Goal: Task Accomplishment & Management: Manage account settings

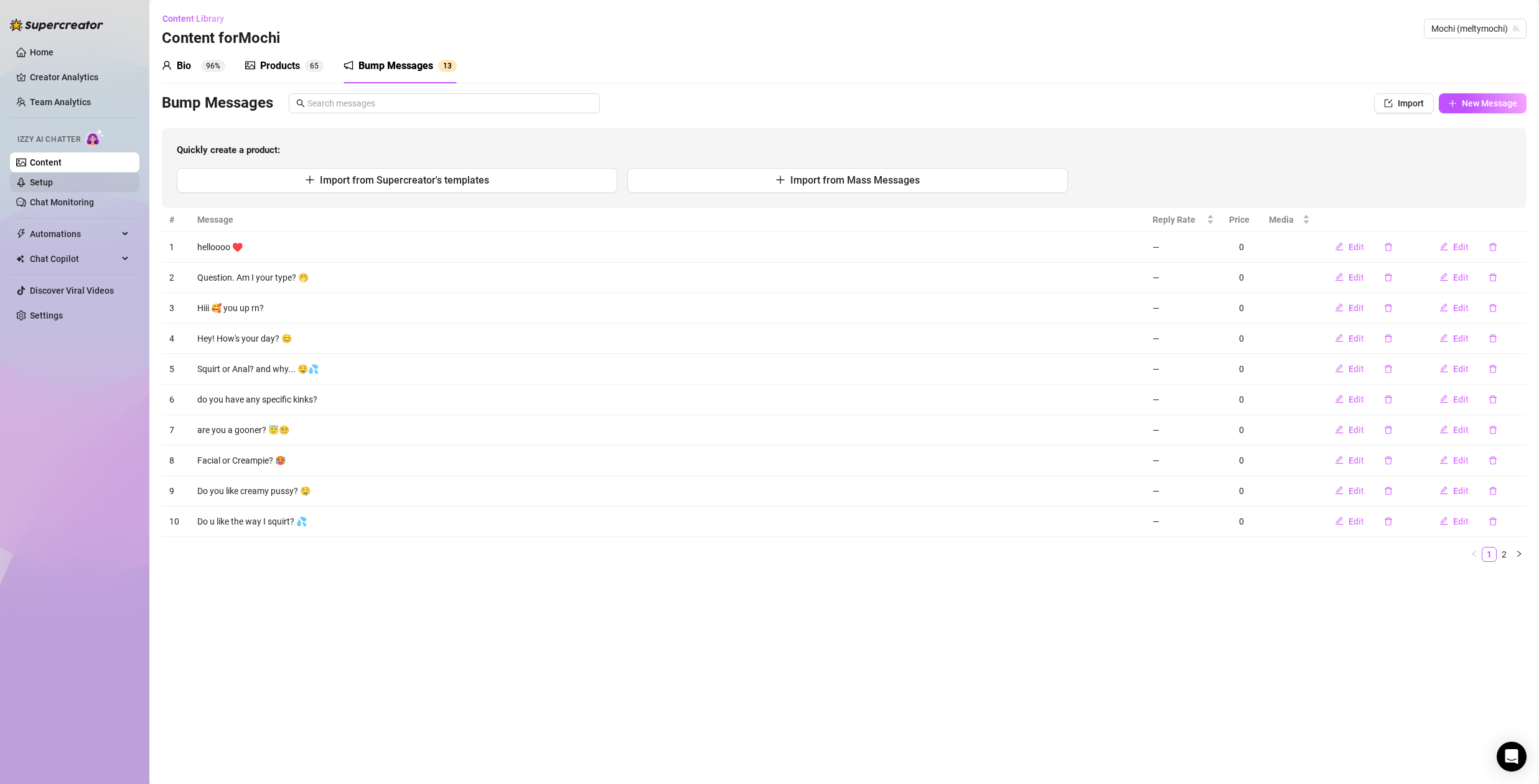
click at [53, 183] on link "Setup" at bounding box center [41, 183] width 23 height 10
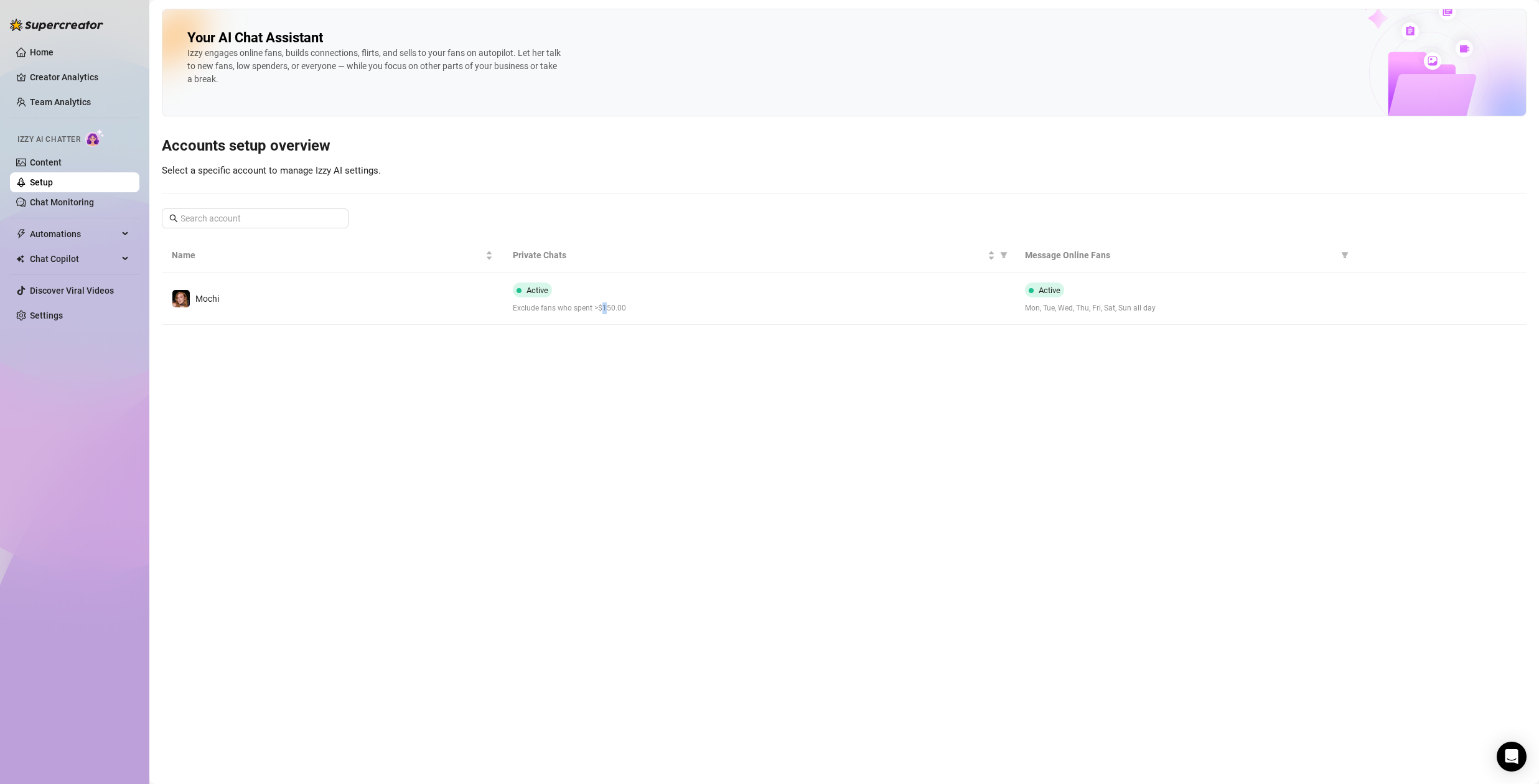
drag, startPoint x: 604, startPoint y: 304, endPoint x: 613, endPoint y: 306, distance: 9.2
click at [604, 304] on span "Exclude fans who spent >$150.00" at bounding box center [758, 308] width 491 height 12
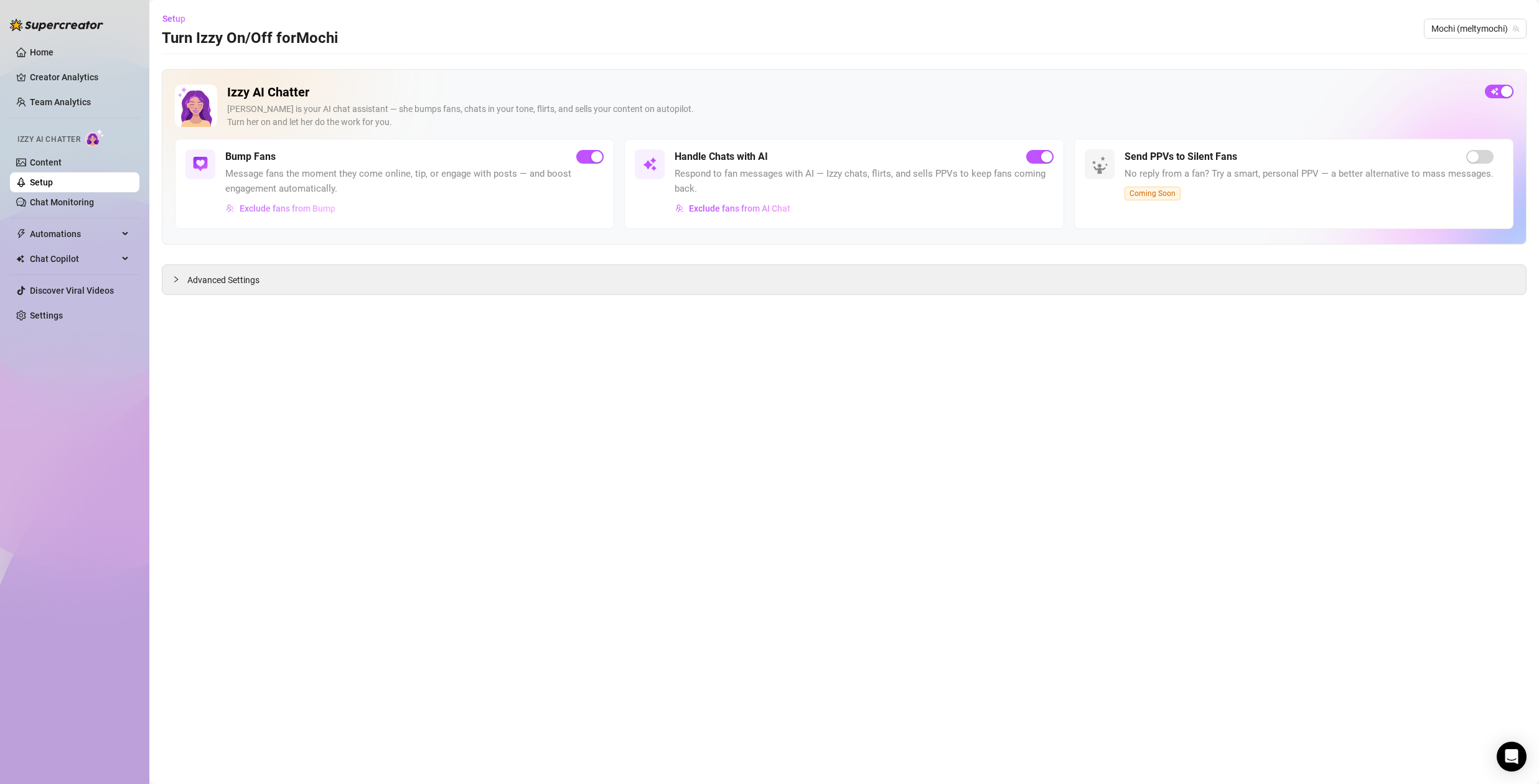
click at [268, 210] on span "Exclude fans from Bump" at bounding box center [288, 208] width 96 height 10
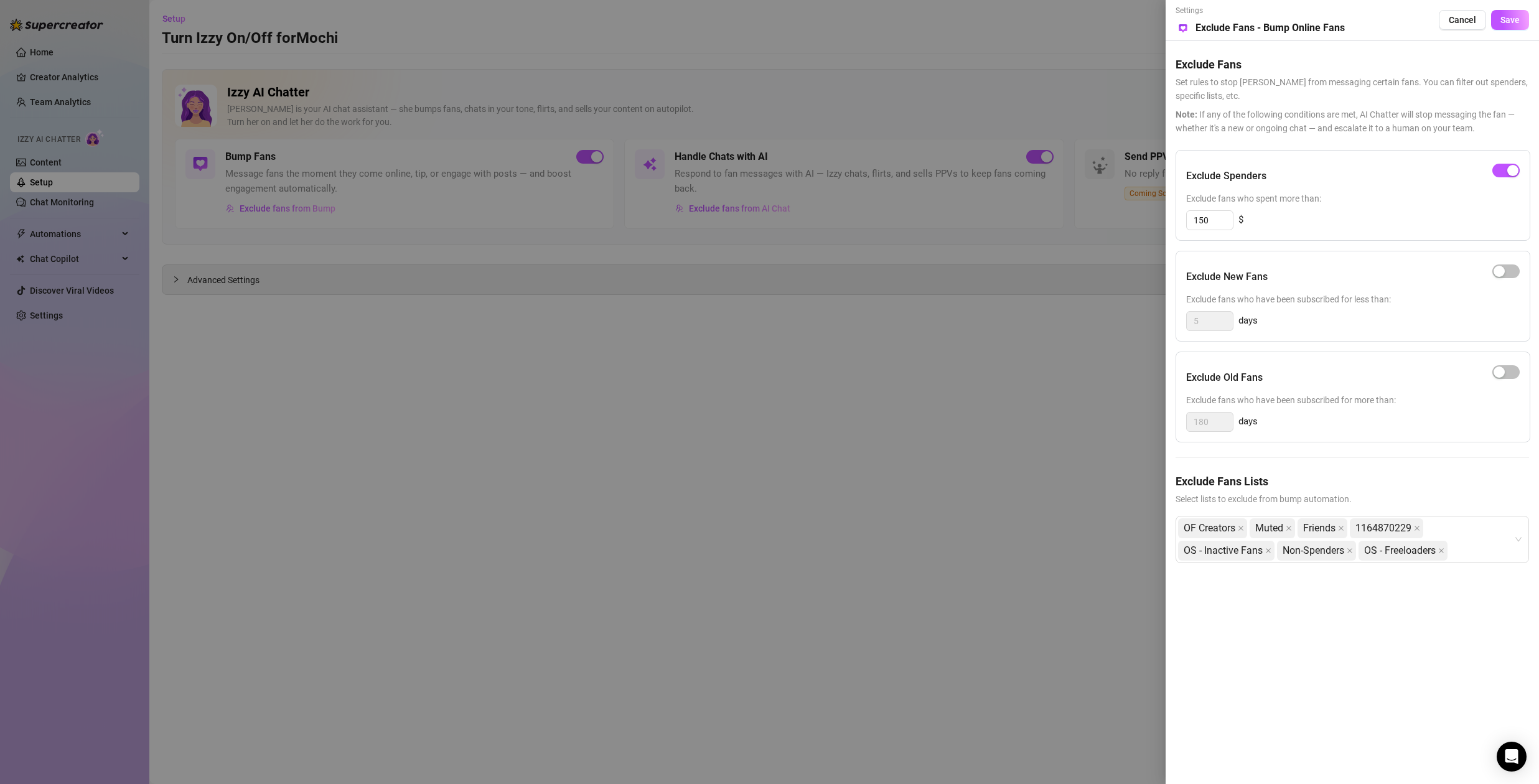
click at [855, 407] on div at bounding box center [770, 392] width 1539 height 784
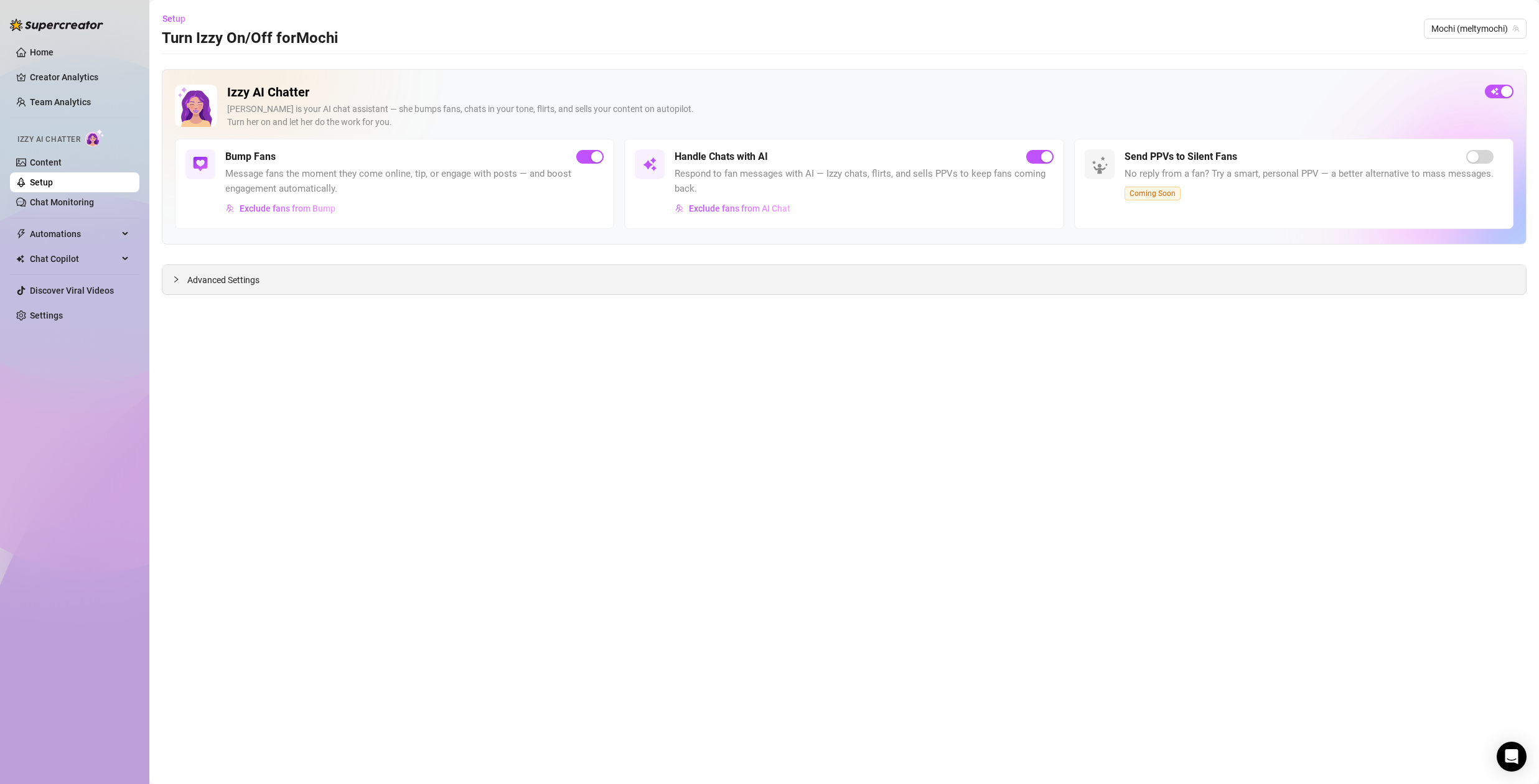
click at [794, 282] on div "Advanced Settings" at bounding box center [844, 279] width 1364 height 29
click at [778, 293] on div "Advanced Settings" at bounding box center [844, 279] width 1364 height 29
click at [216, 281] on span "Advanced Settings" at bounding box center [223, 279] width 72 height 14
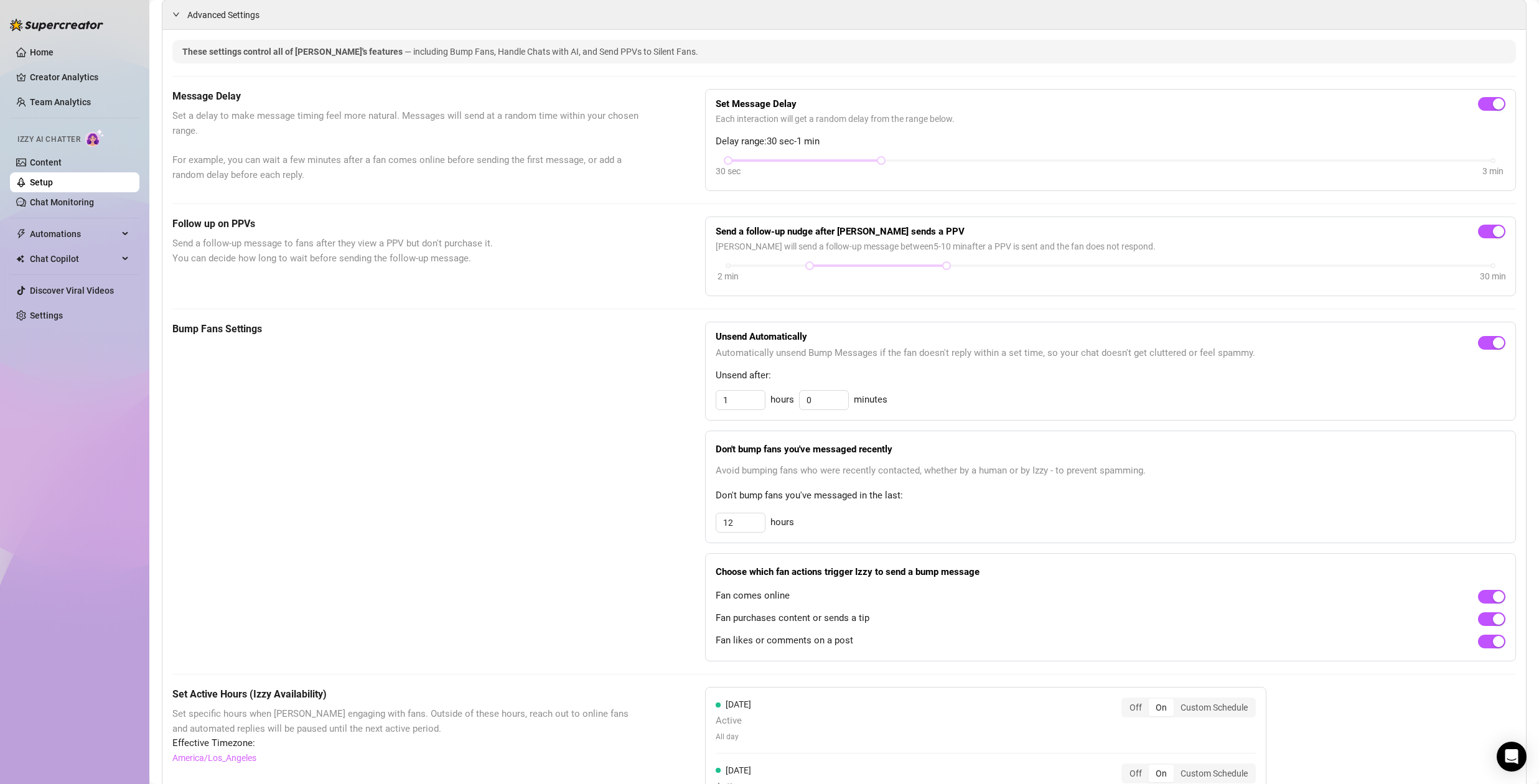
scroll to position [439, 0]
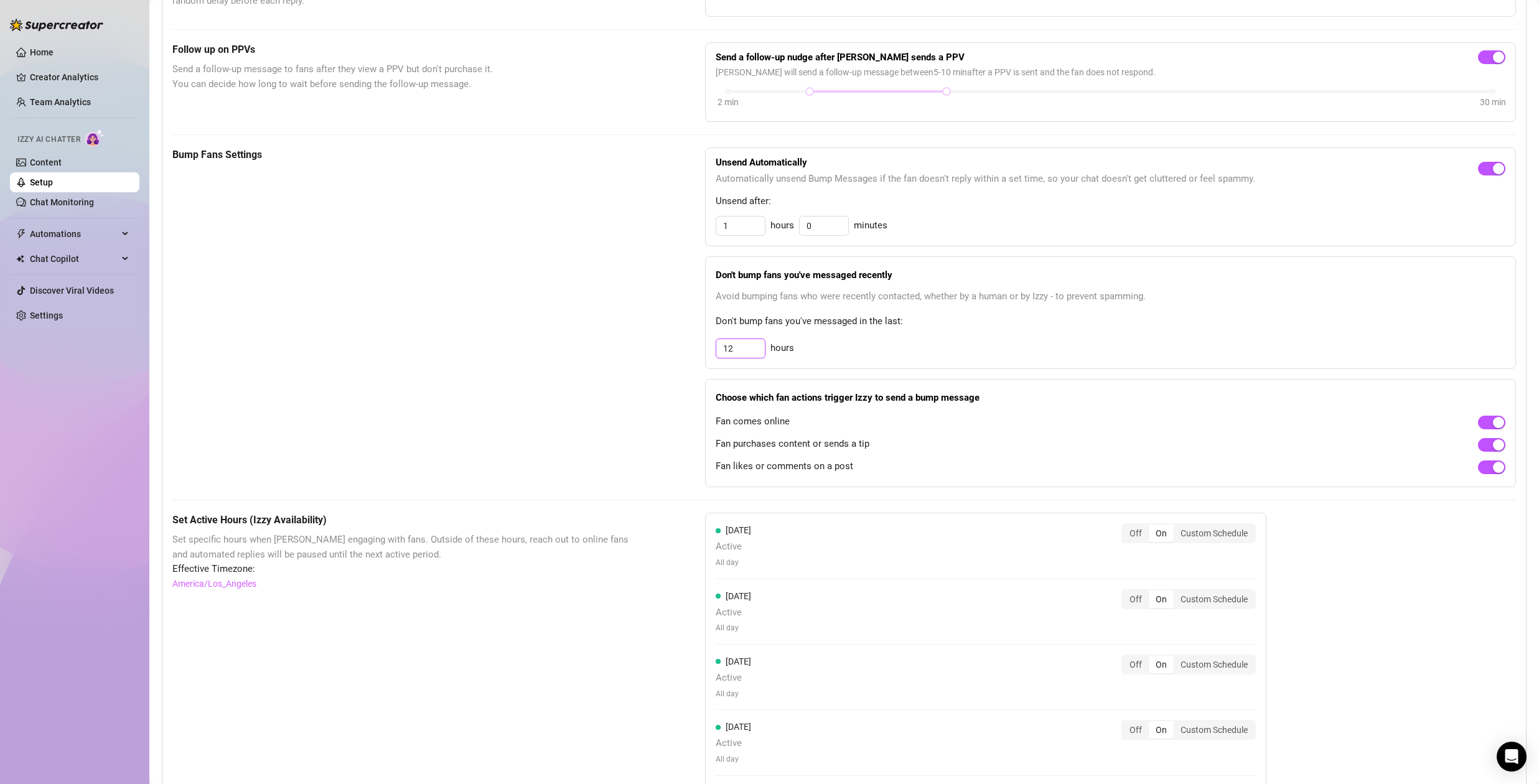
click at [739, 351] on input "12" at bounding box center [741, 348] width 48 height 18
click at [526, 372] on div "Bump Fans Settings" at bounding box center [407, 317] width 470 height 340
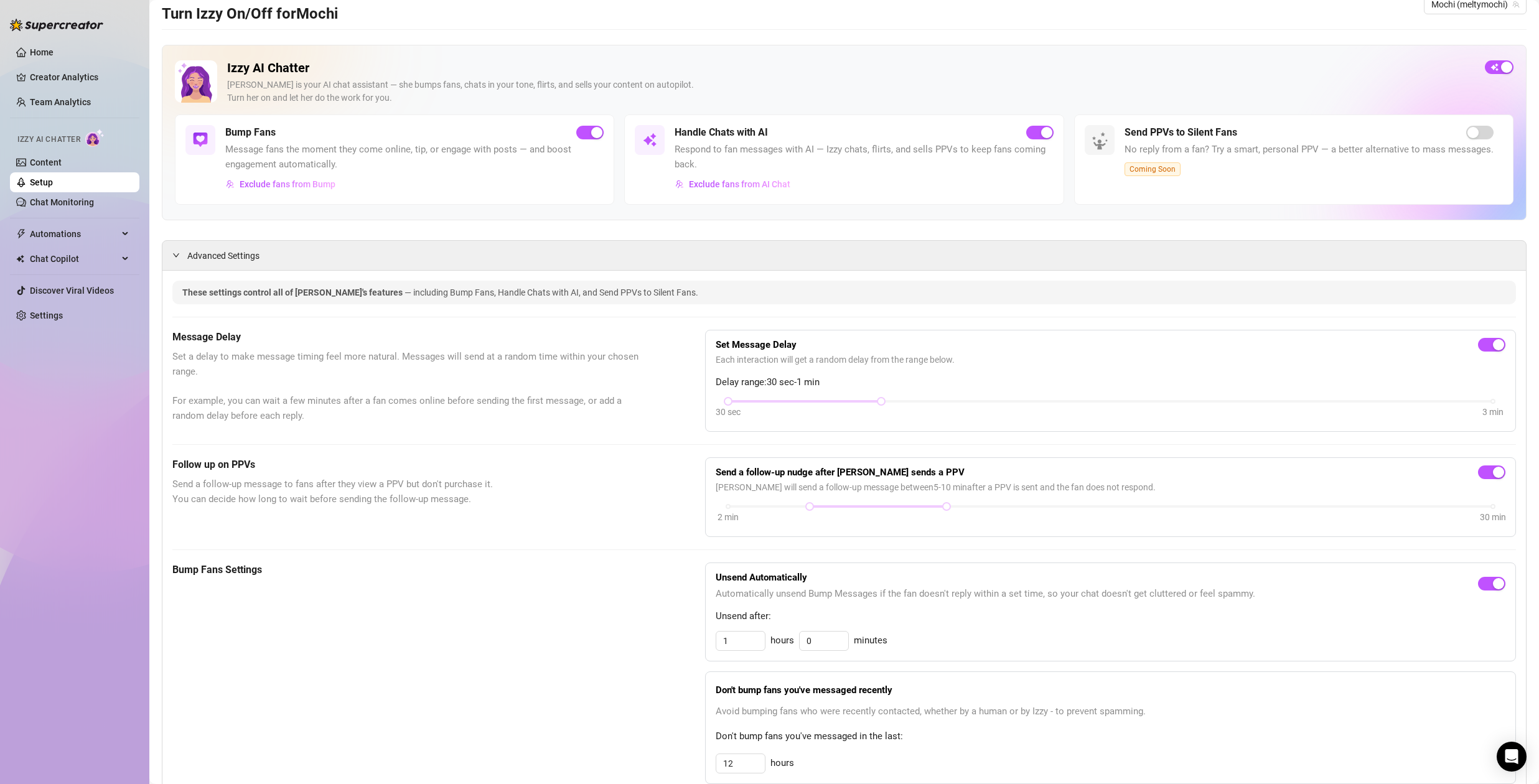
scroll to position [0, 0]
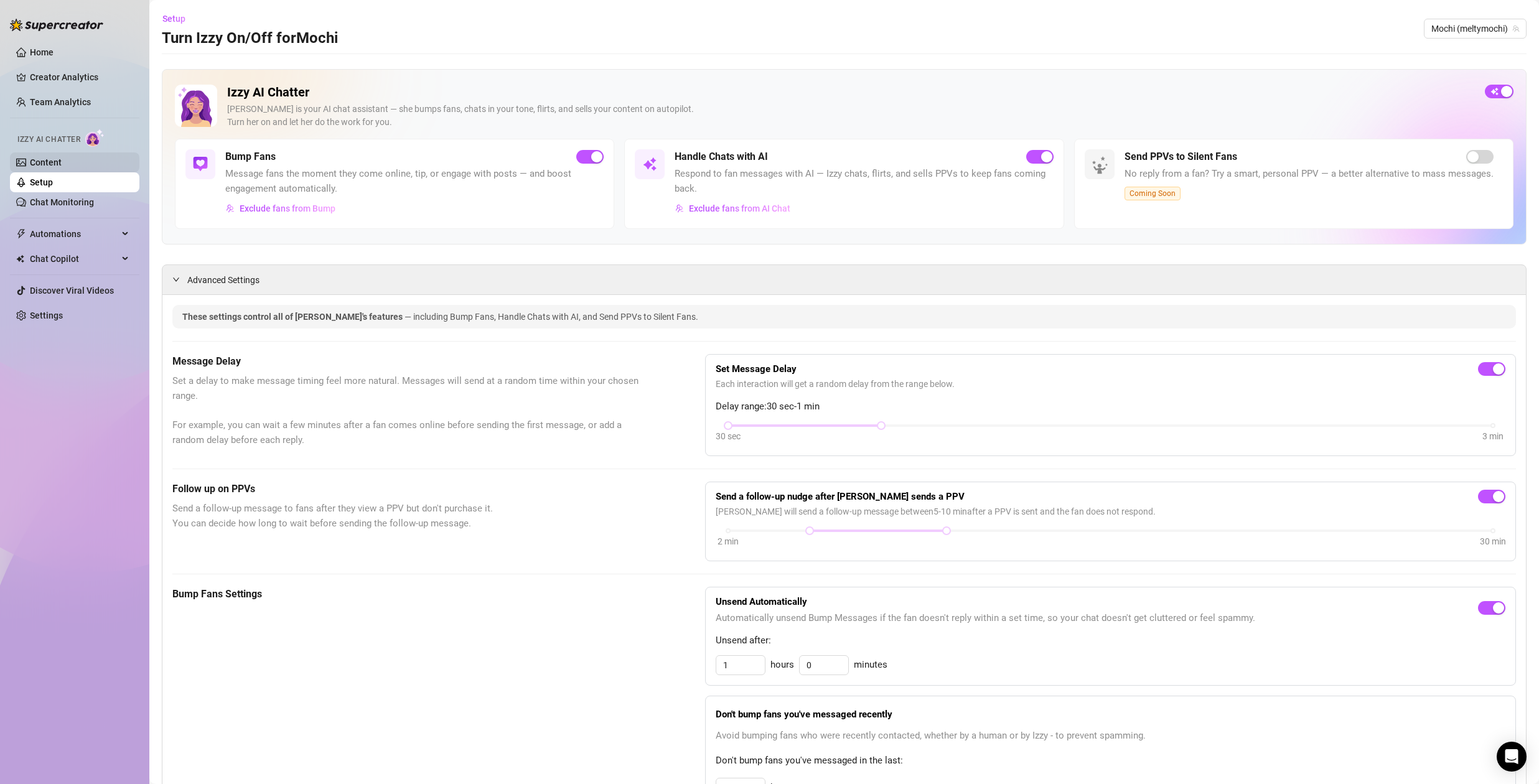
click at [52, 159] on link "Content" at bounding box center [45, 163] width 32 height 10
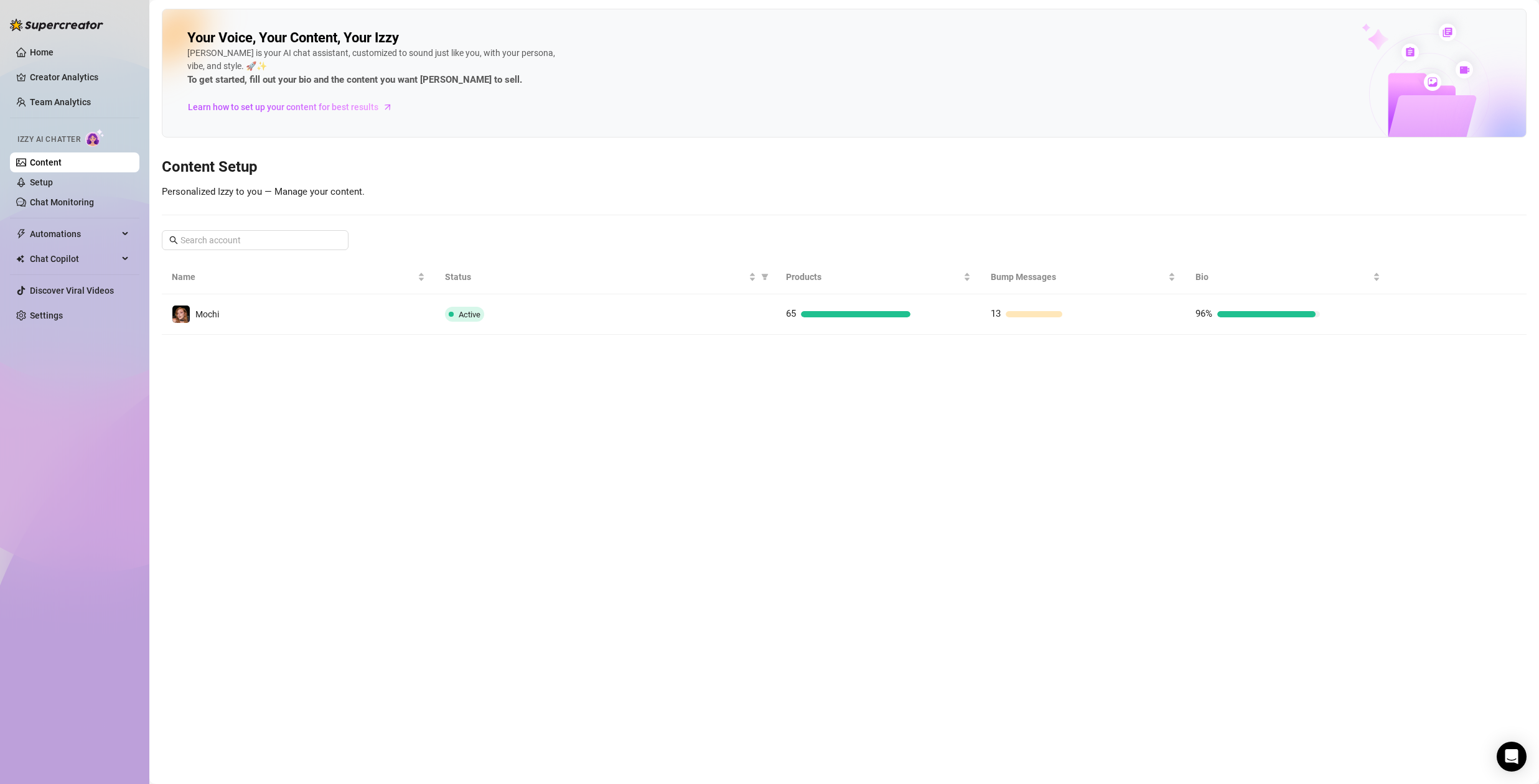
drag, startPoint x: 503, startPoint y: 523, endPoint x: 524, endPoint y: 519, distance: 21.4
click at [508, 521] on main "Your Voice, Your Content, Your [PERSON_NAME] is your AI chat assistant, customi…" at bounding box center [844, 392] width 1389 height 784
click at [75, 100] on link "Team Analytics" at bounding box center [60, 102] width 61 height 10
